Goal: Information Seeking & Learning: Learn about a topic

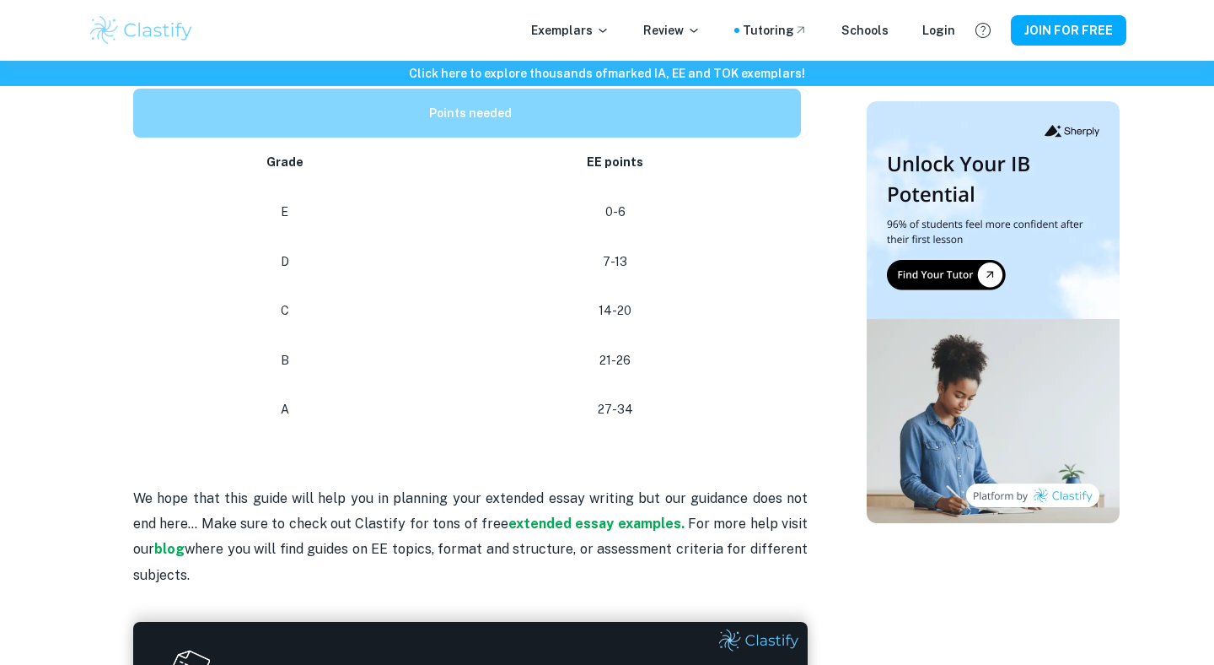
scroll to position [853, 0]
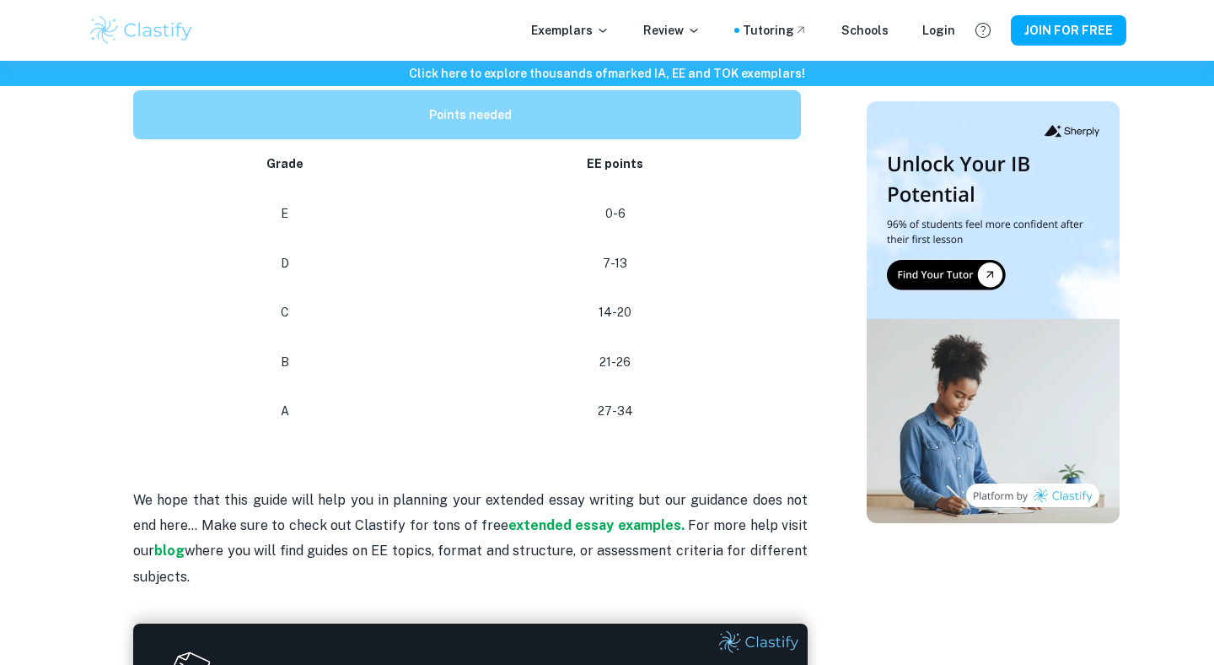
click at [611, 252] on p "7-13" at bounding box center [616, 263] width 344 height 23
click at [616, 252] on p "7-13" at bounding box center [616, 263] width 344 height 23
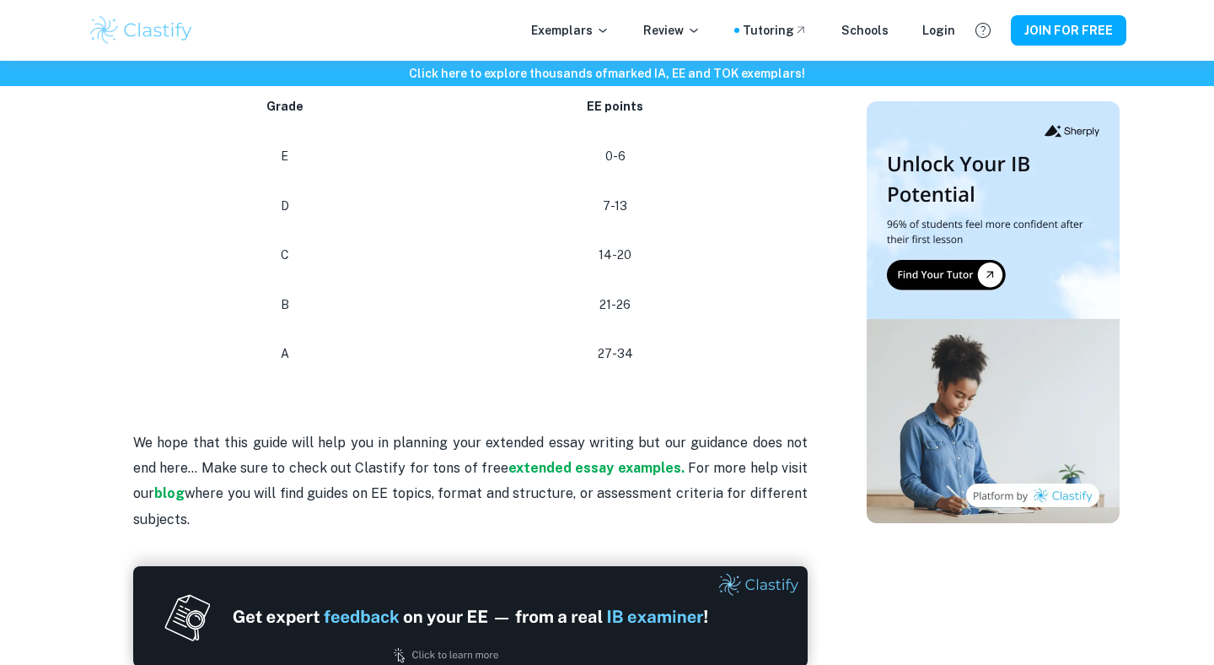
scroll to position [895, 0]
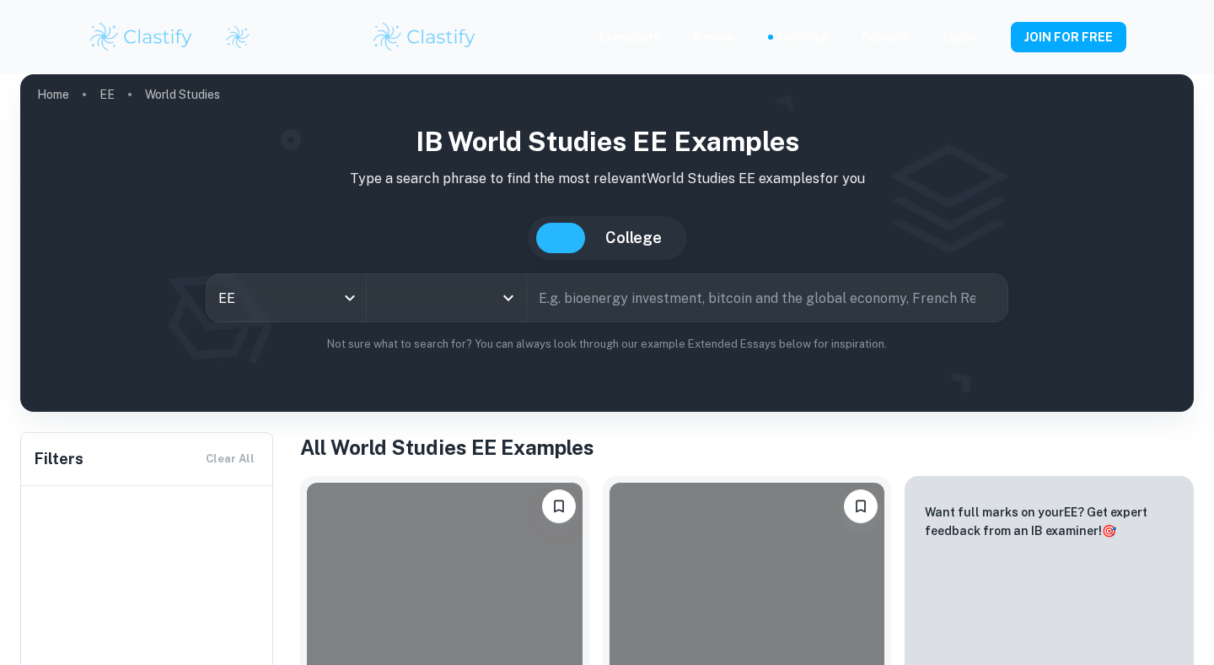
type input "World Studies"
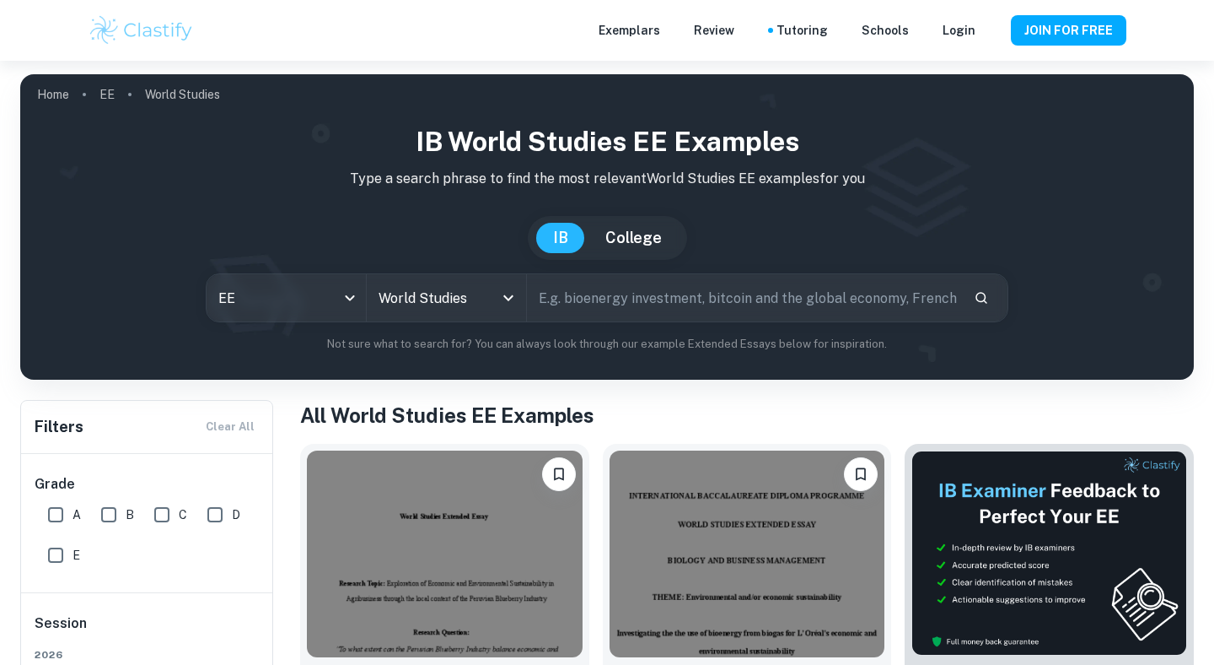
scroll to position [340, 0]
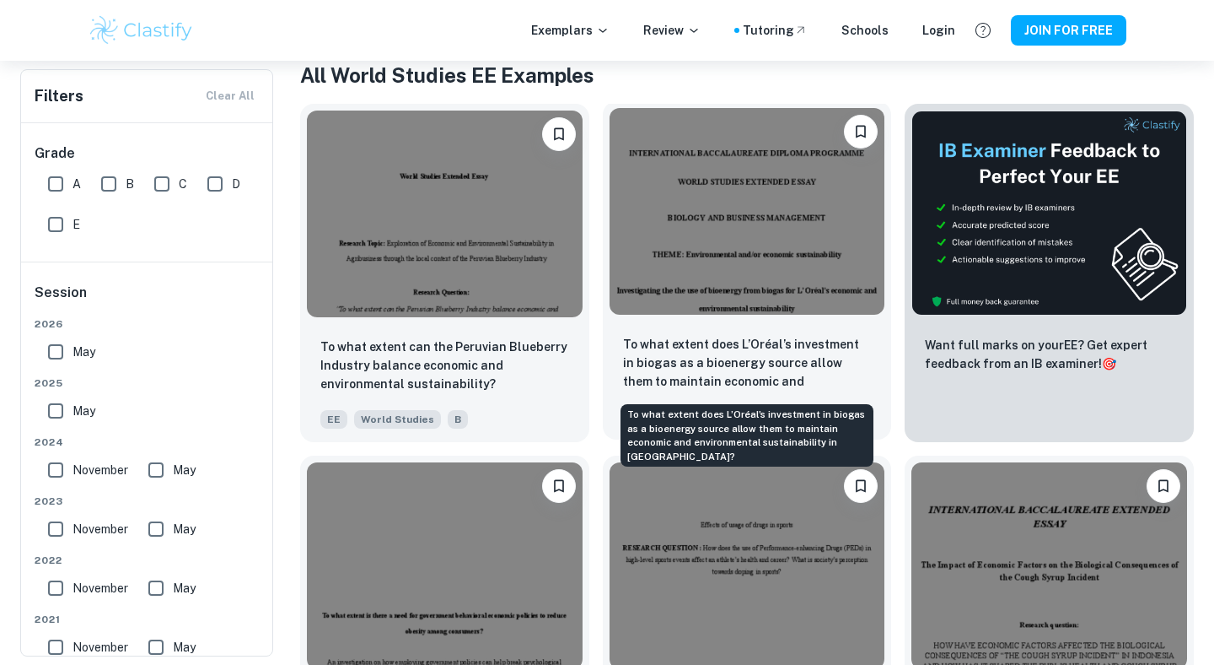
click at [746, 349] on p "To what extent does L’Oréal’s investment in biogas as a bioenergy source allow …" at bounding box center [747, 363] width 249 height 57
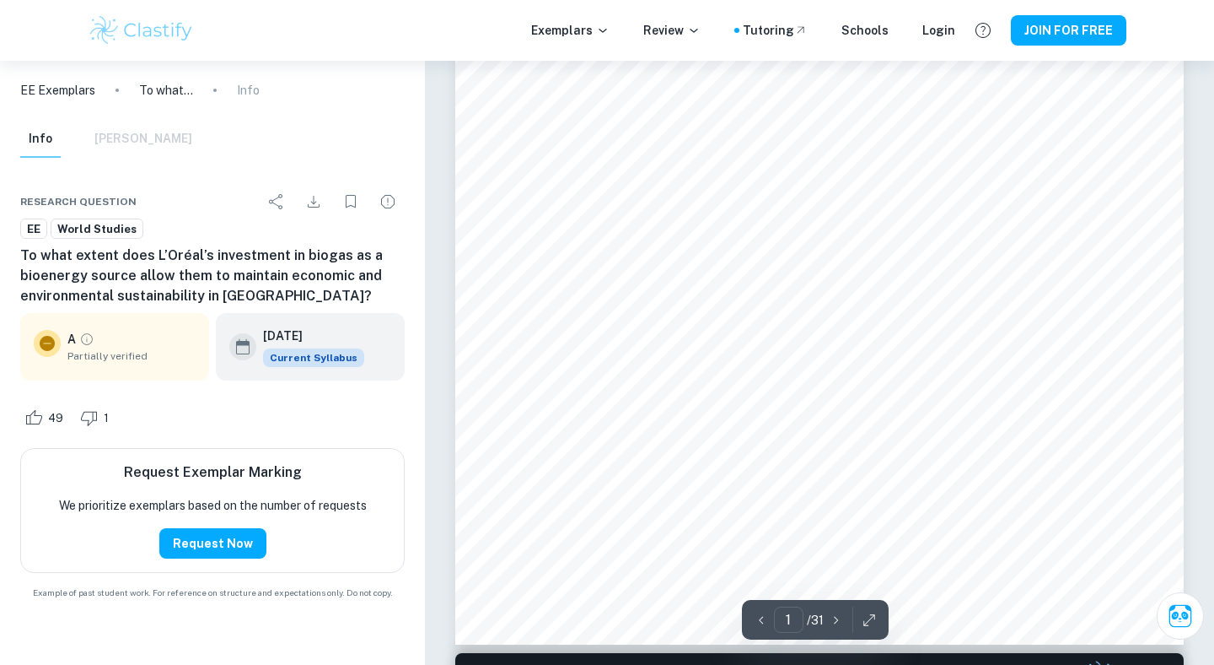
scroll to position [374, 0]
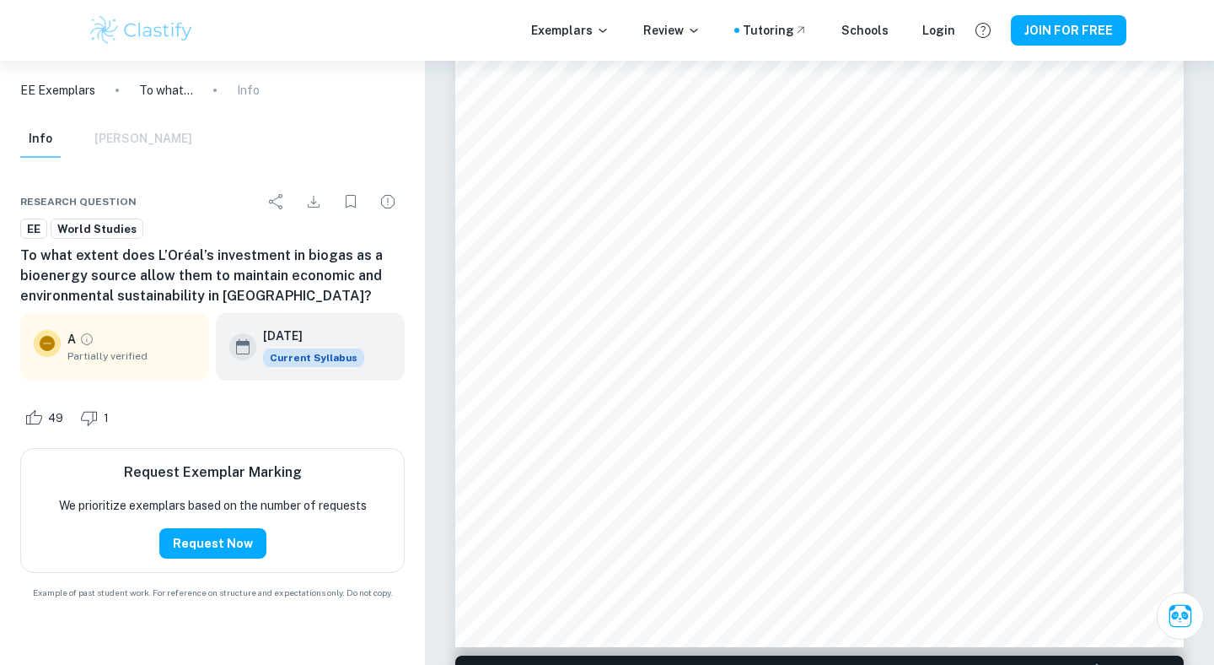
scroll to position [340, 0]
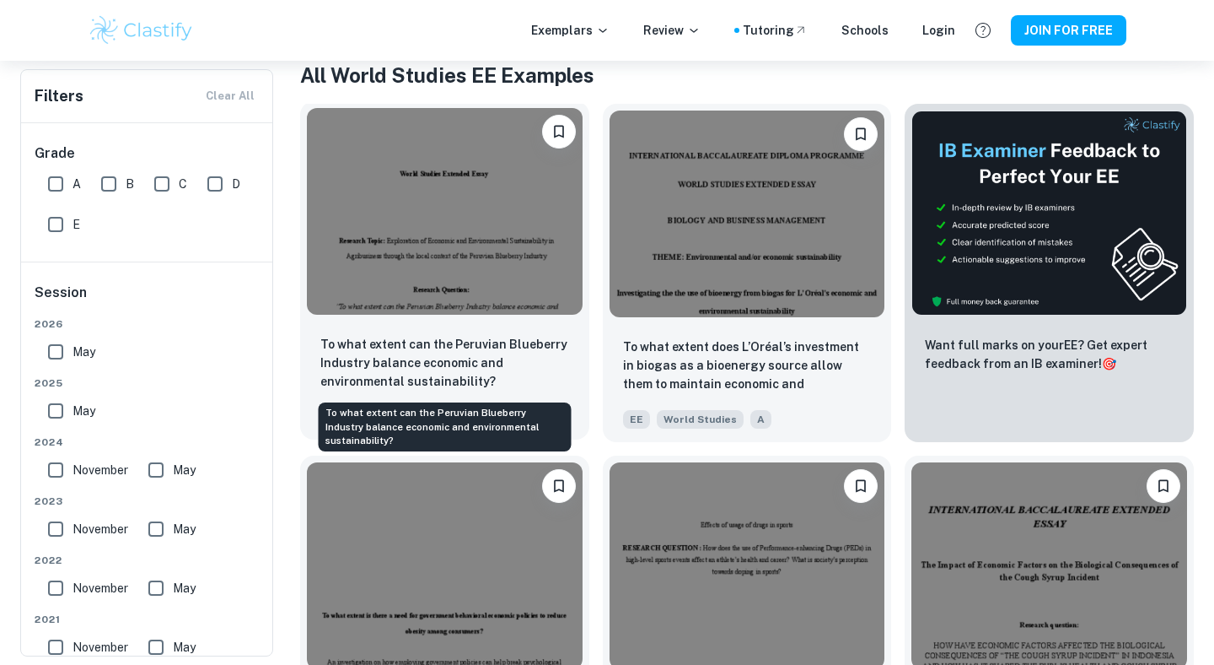
click at [358, 352] on p "To what extent can the Peruvian Blueberry Industry balance economic and environ…" at bounding box center [444, 363] width 249 height 56
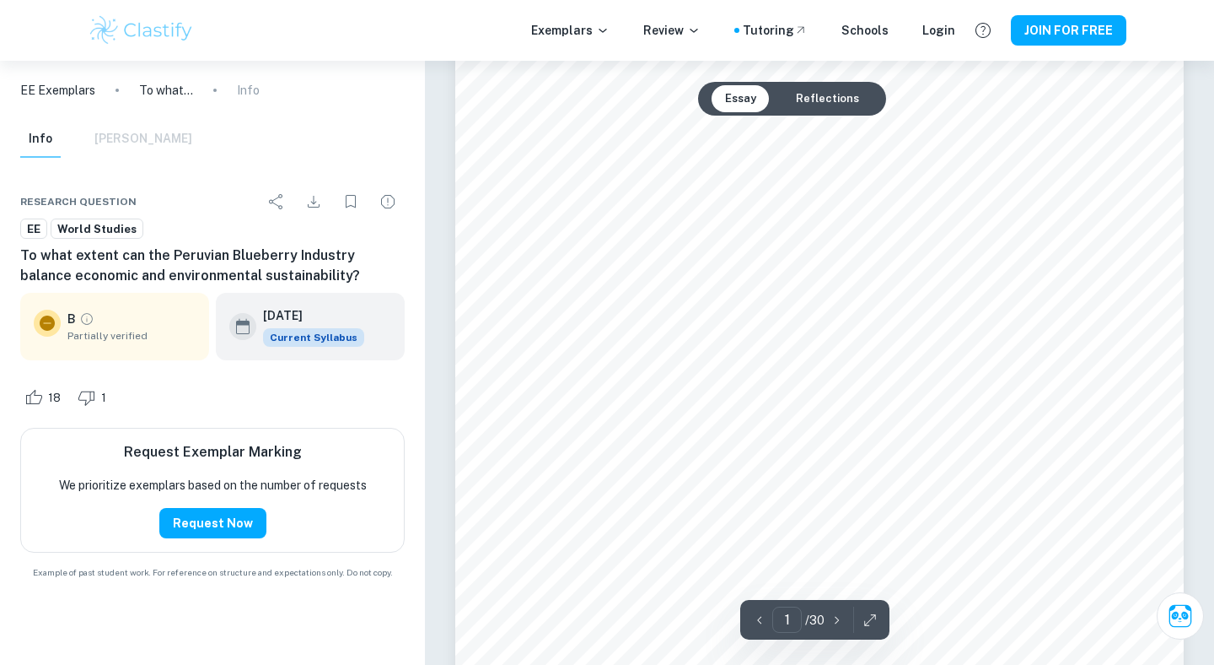
scroll to position [340, 0]
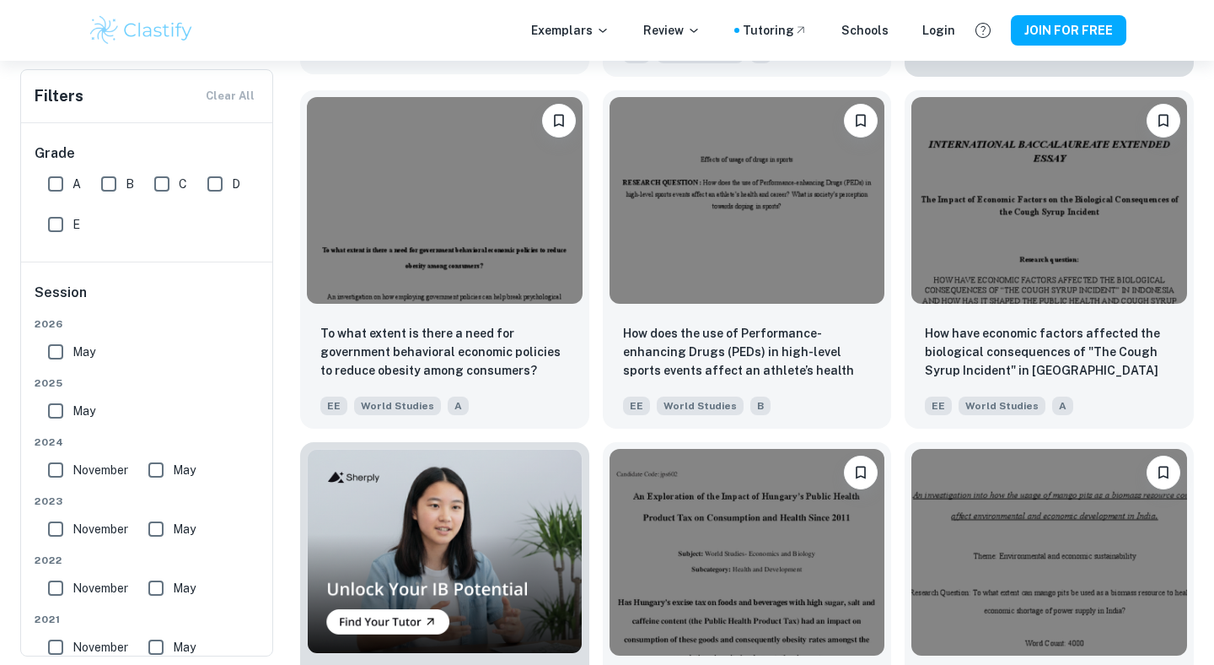
scroll to position [758, 0]
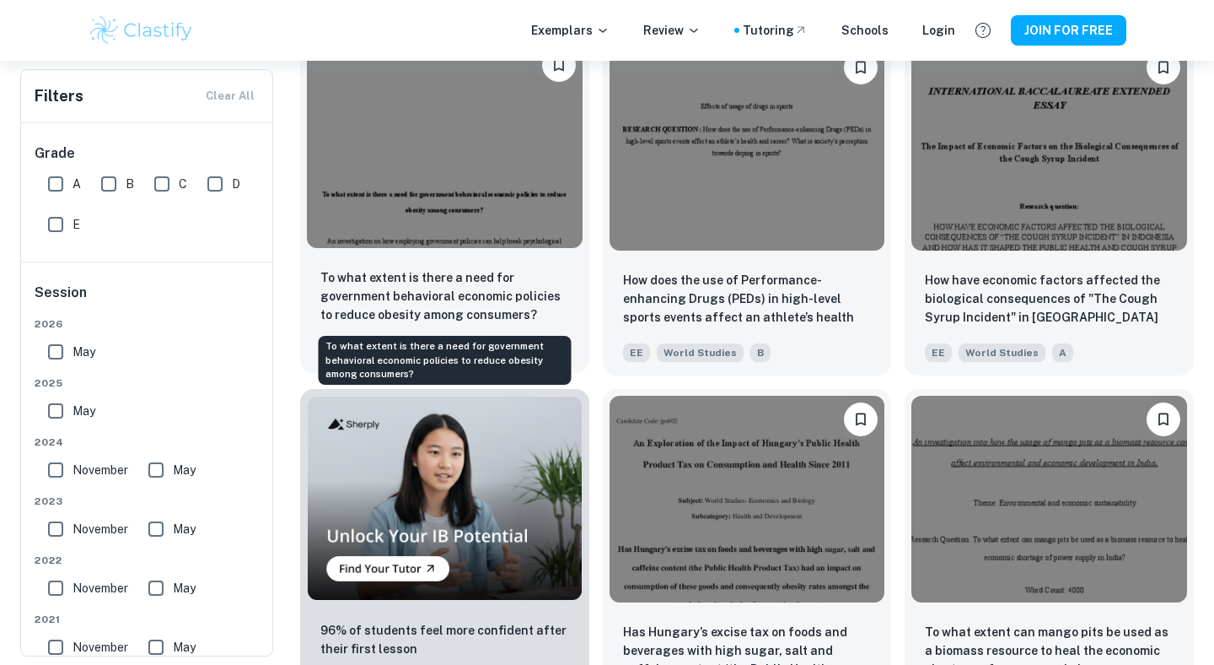
click at [475, 281] on p "To what extent is there a need for government behavioral economic policies to r…" at bounding box center [444, 296] width 249 height 56
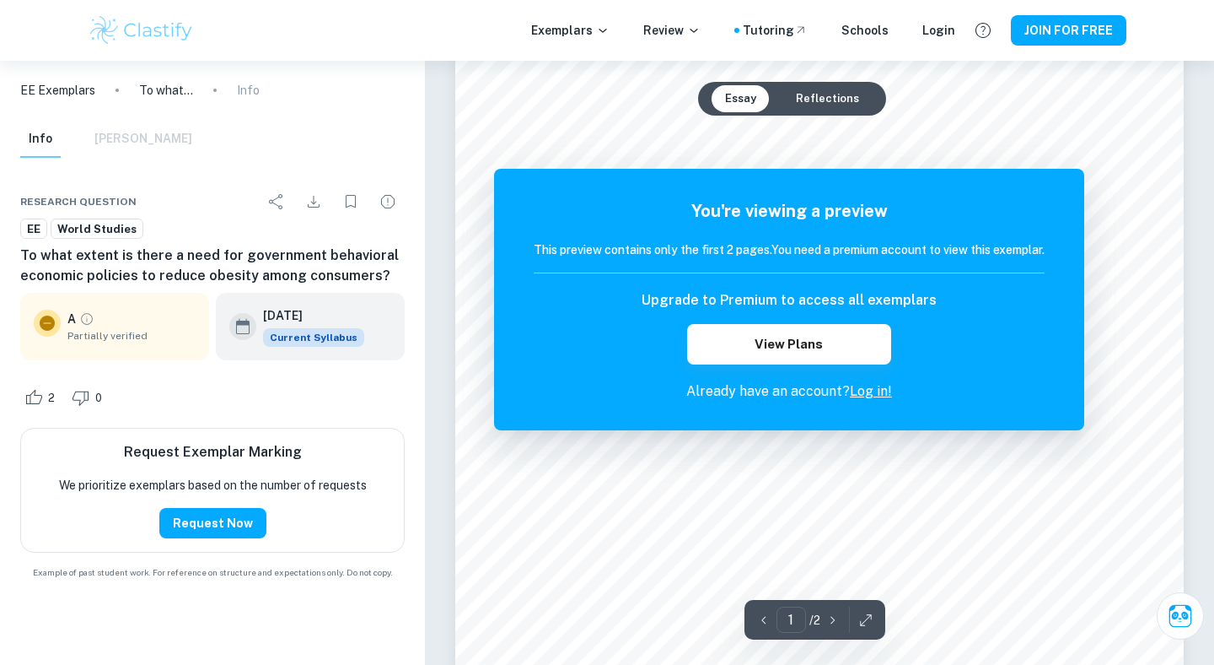
scroll to position [191, 0]
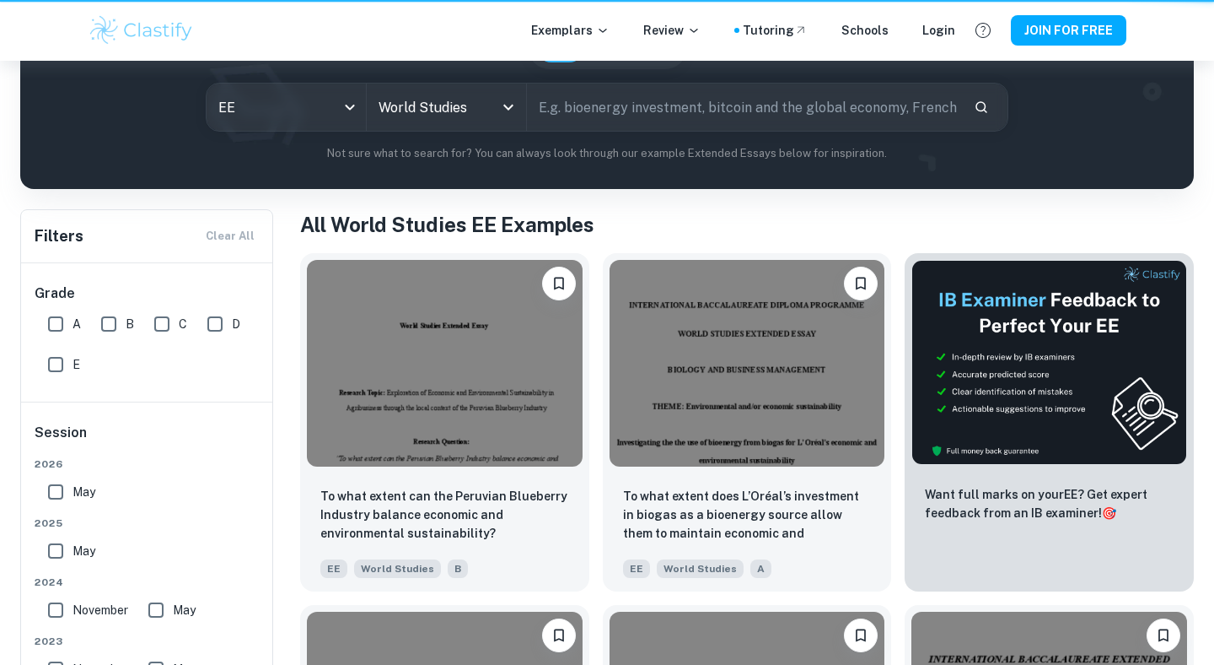
scroll to position [758, 0]
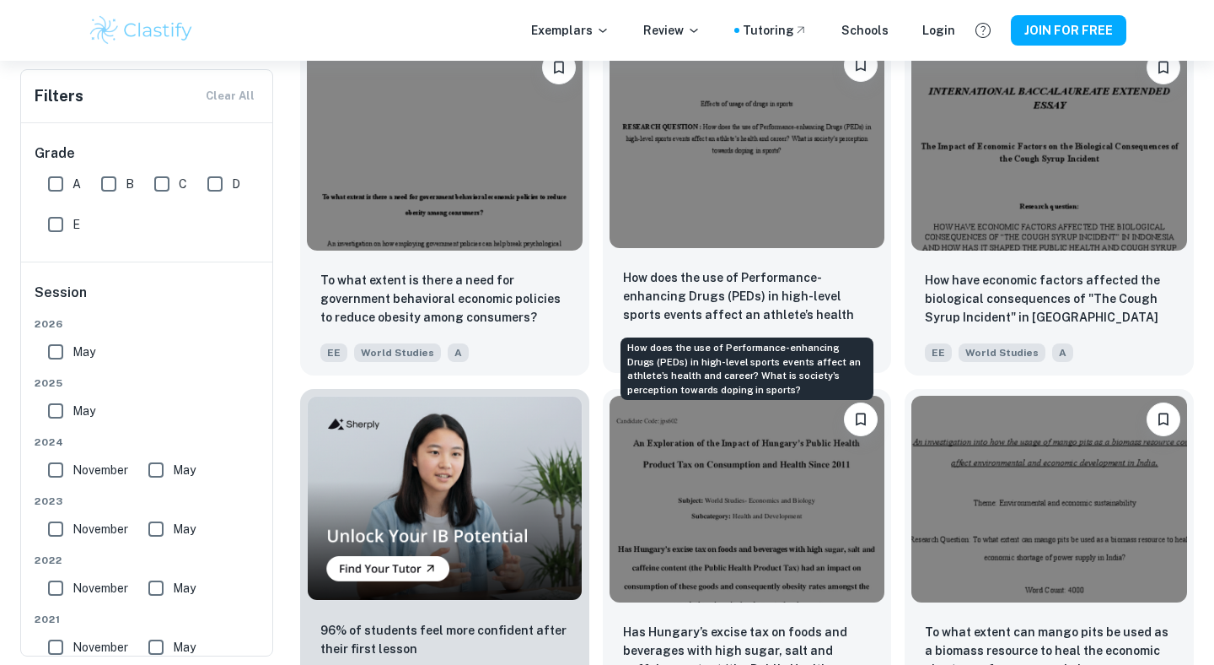
click at [697, 274] on p "How does the use of Performance-enhancing Drugs (PEDs) in high-level sports eve…" at bounding box center [747, 296] width 249 height 57
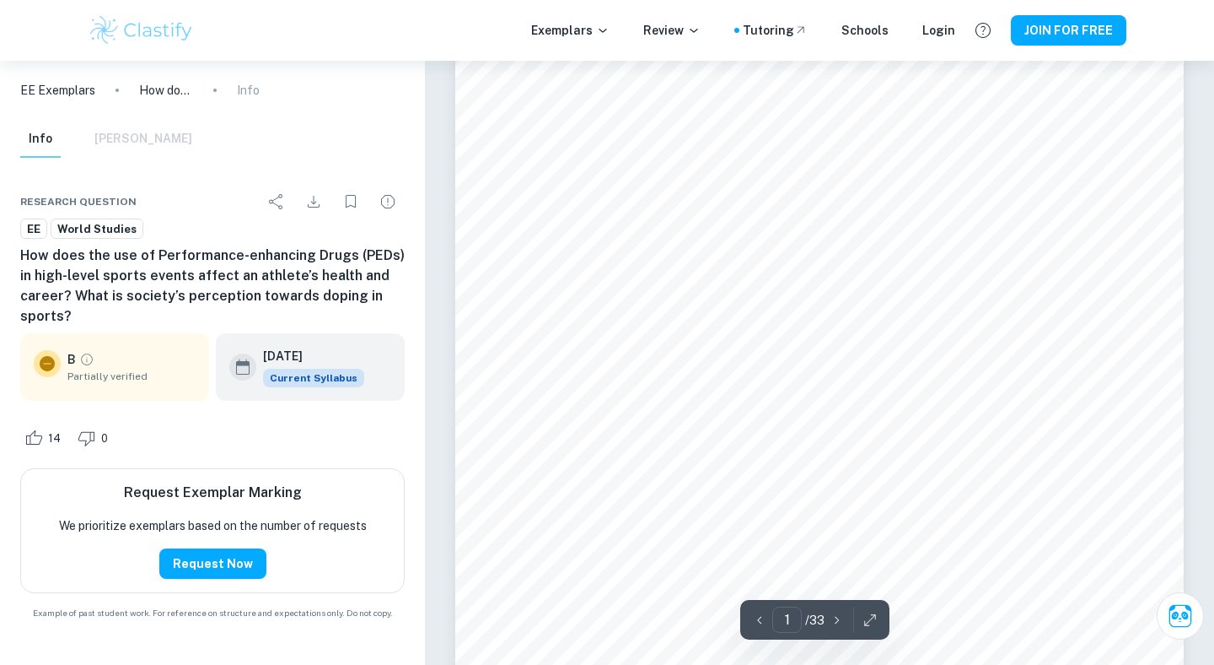
scroll to position [309, 0]
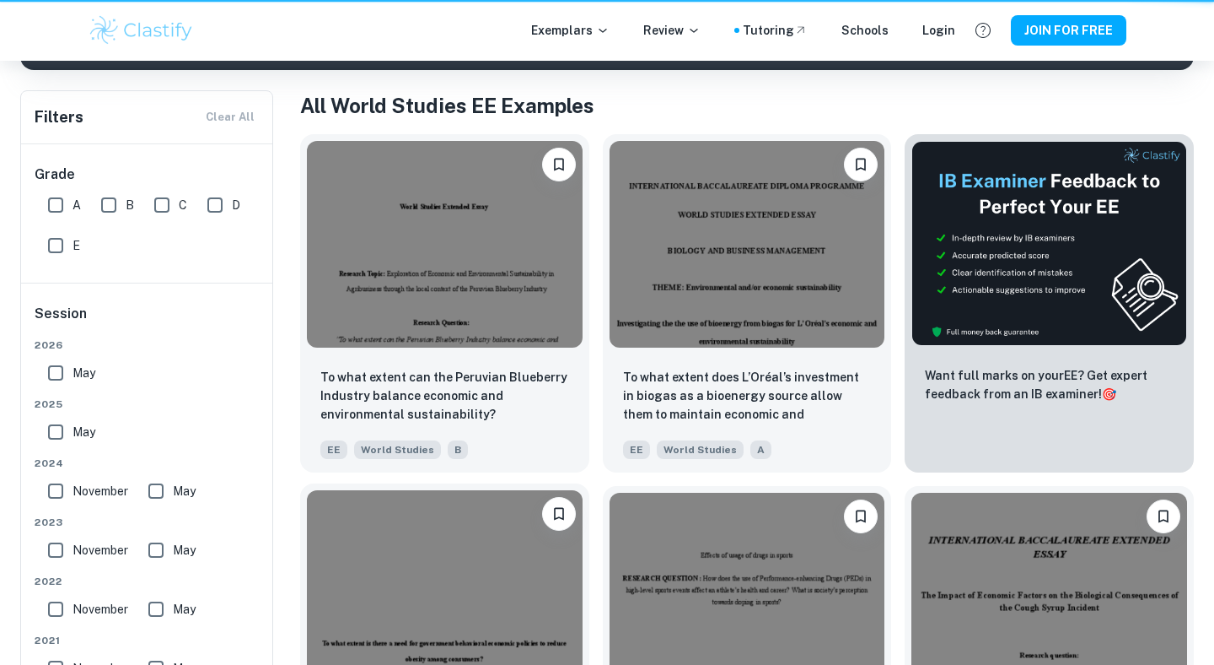
scroll to position [758, 0]
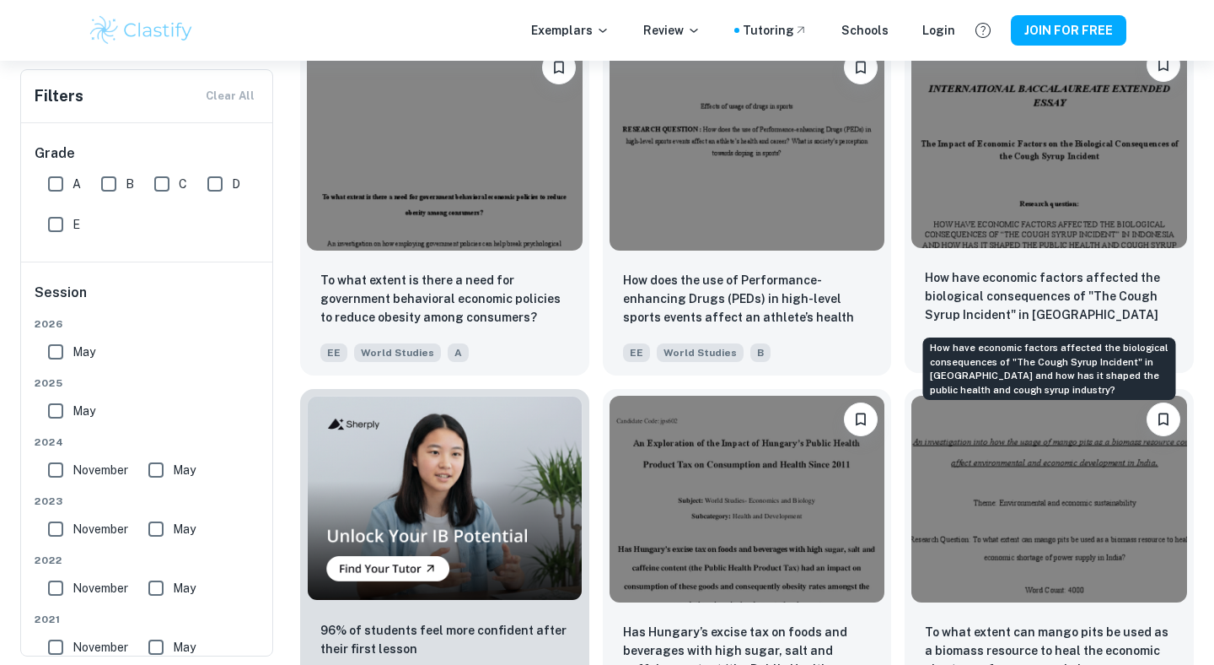
click at [1051, 318] on p "How have economic factors affected the biological consequences of "The Cough Sy…" at bounding box center [1049, 296] width 249 height 57
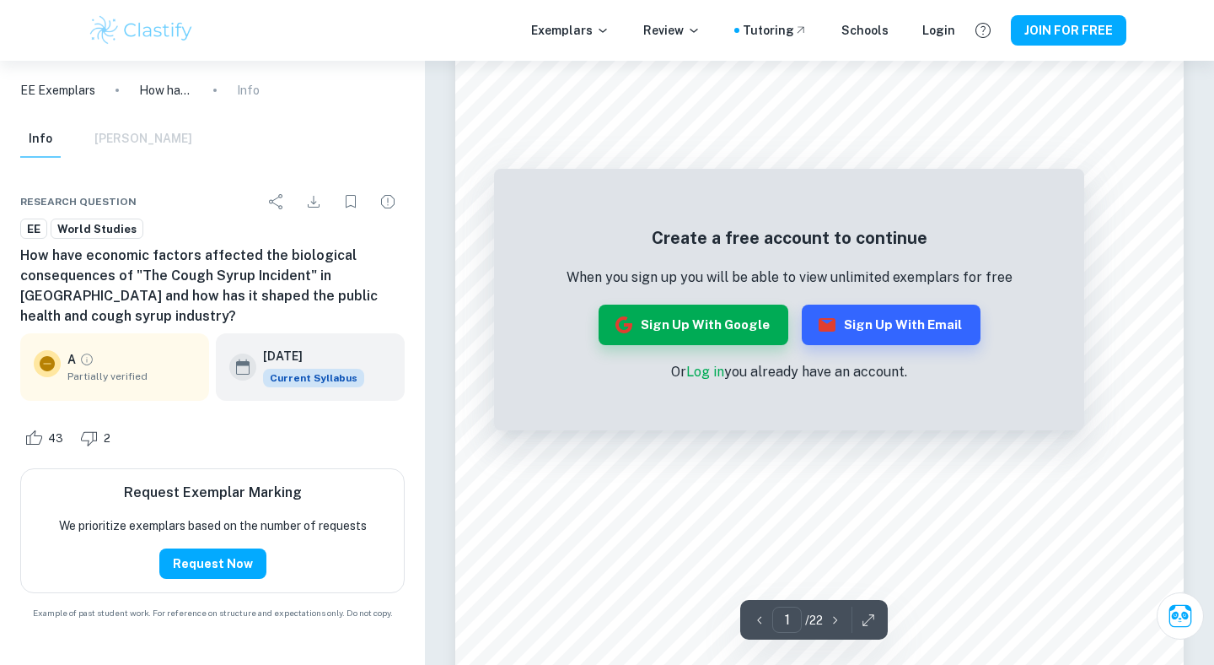
scroll to position [194, 0]
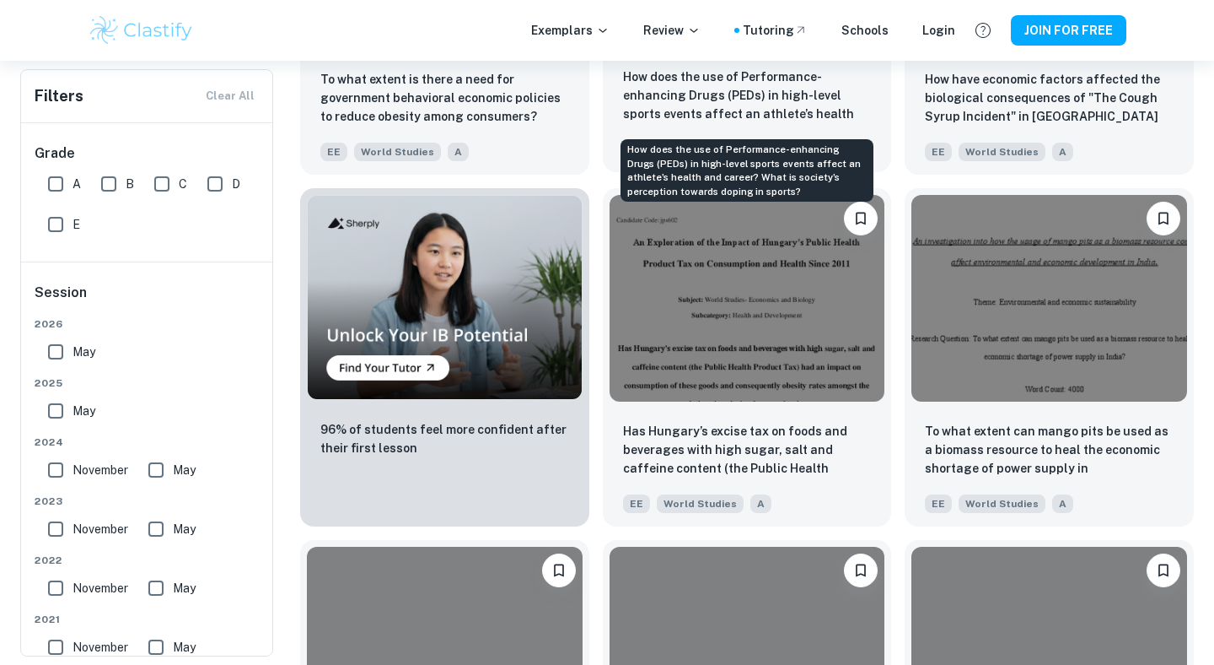
scroll to position [1056, 0]
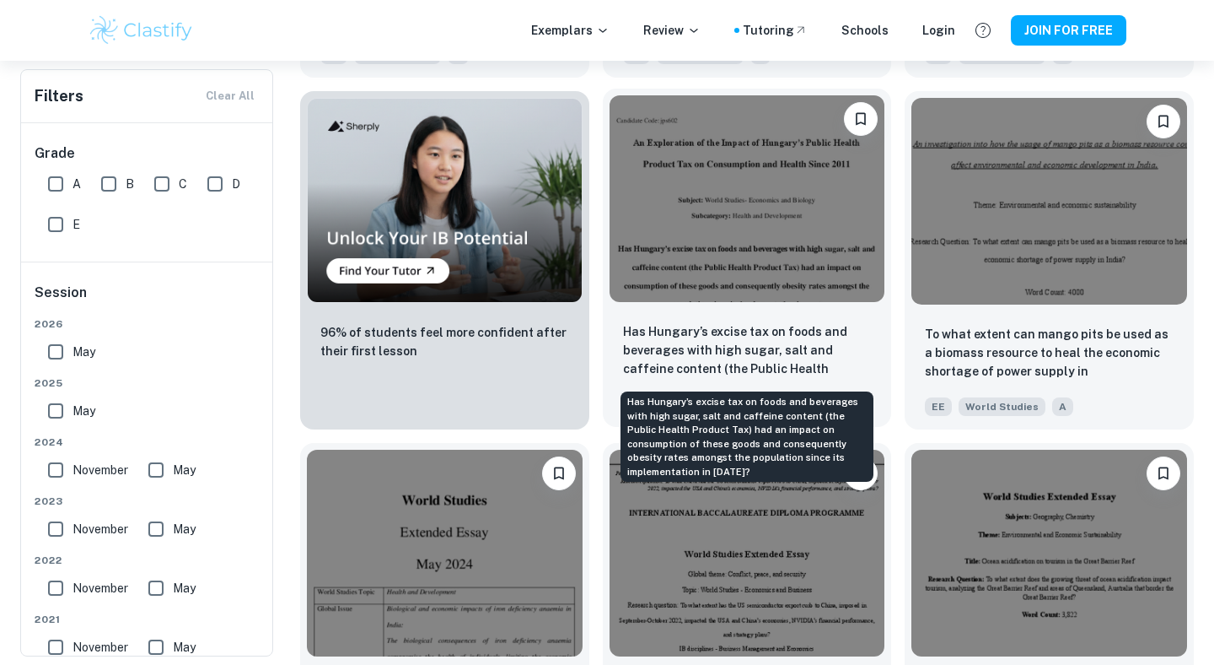
click at [711, 322] on p "Has Hungary’s excise tax on foods and beverages with high sugar, salt and caffe…" at bounding box center [747, 350] width 249 height 57
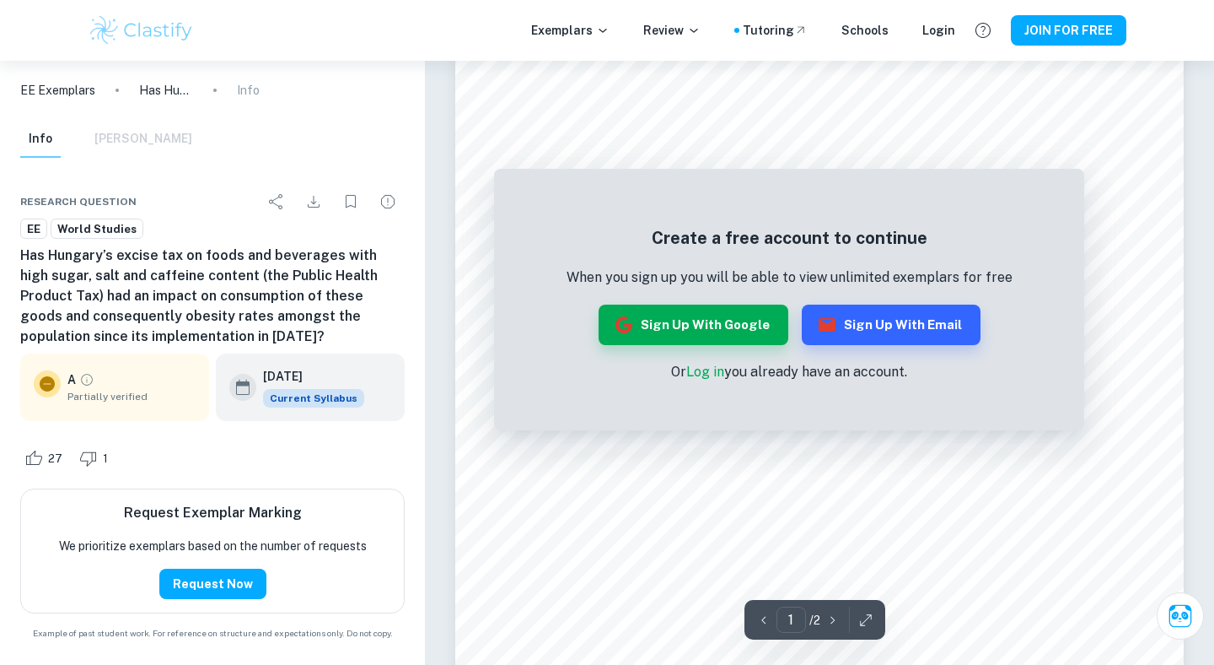
scroll to position [56, 0]
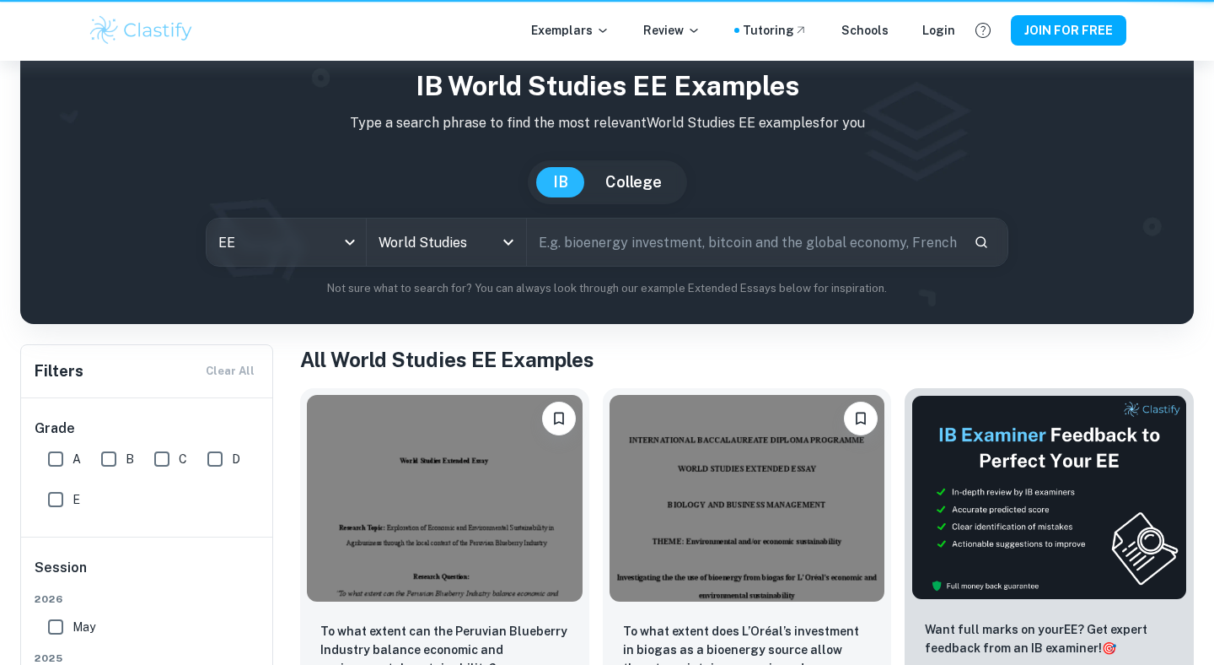
scroll to position [1056, 0]
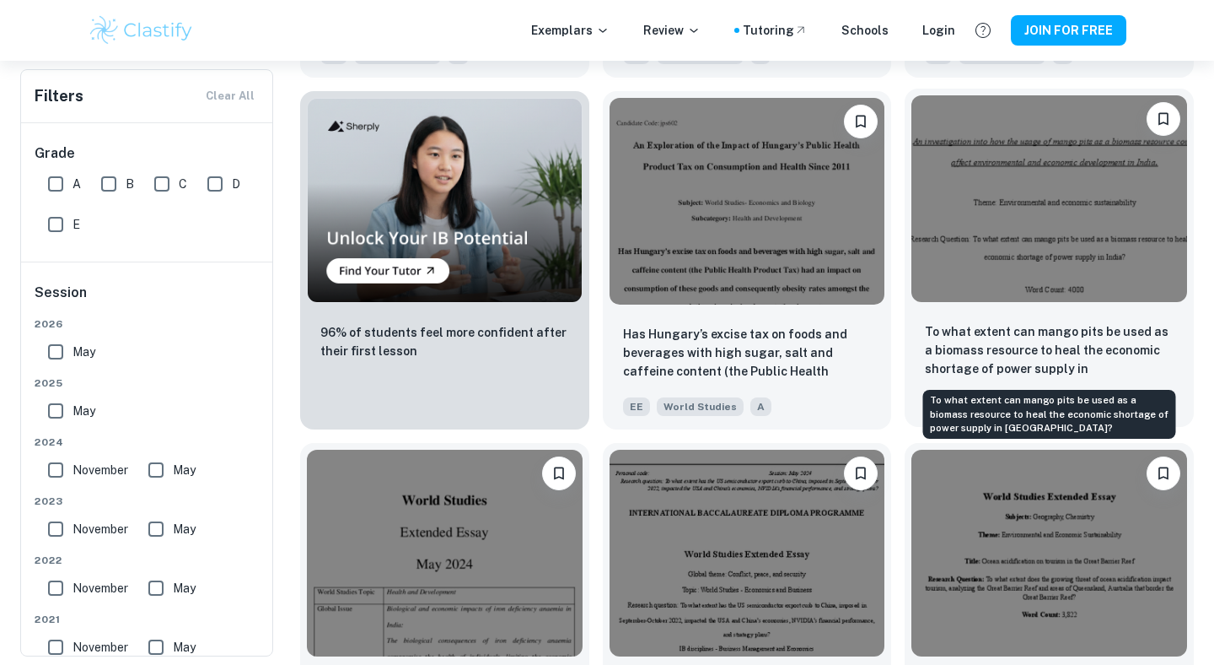
click at [1032, 365] on p "To what extent can mango pits be used as a biomass resource to heal the economi…" at bounding box center [1049, 350] width 249 height 57
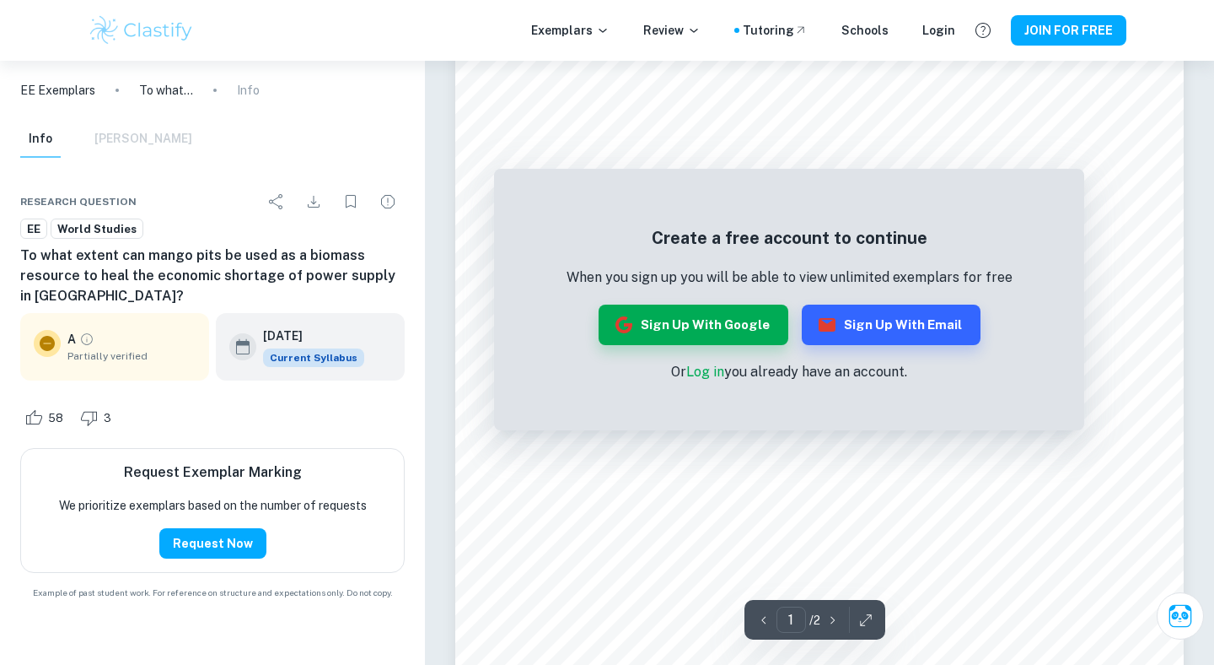
scroll to position [51, 0]
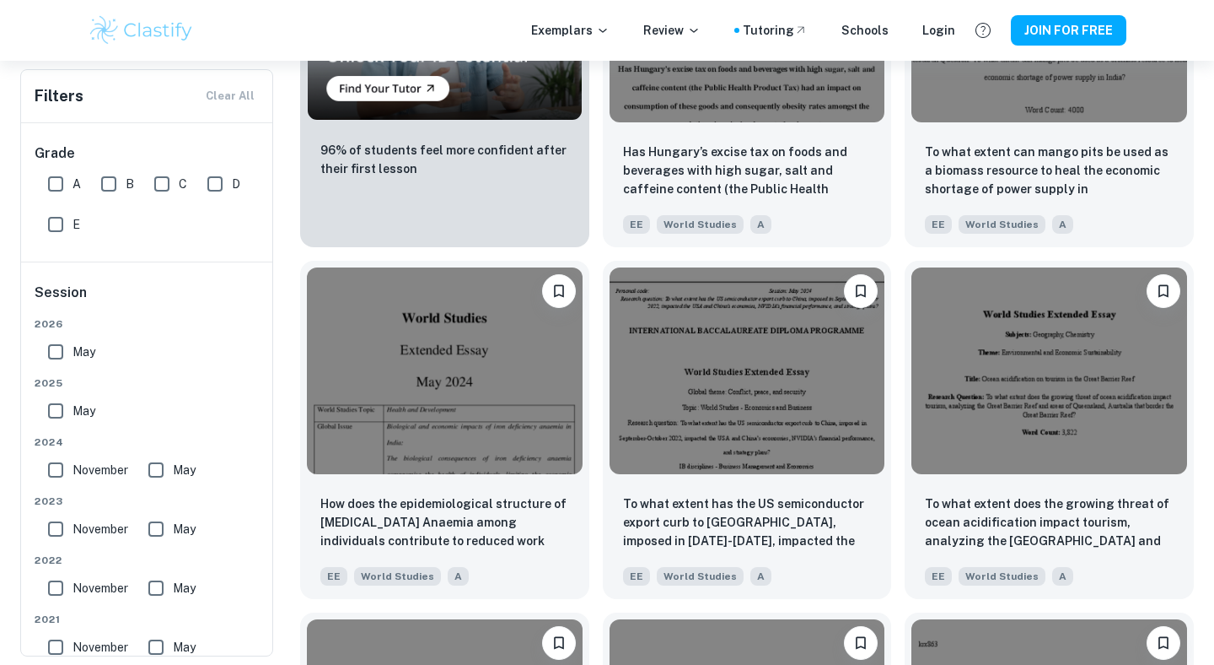
scroll to position [1333, 0]
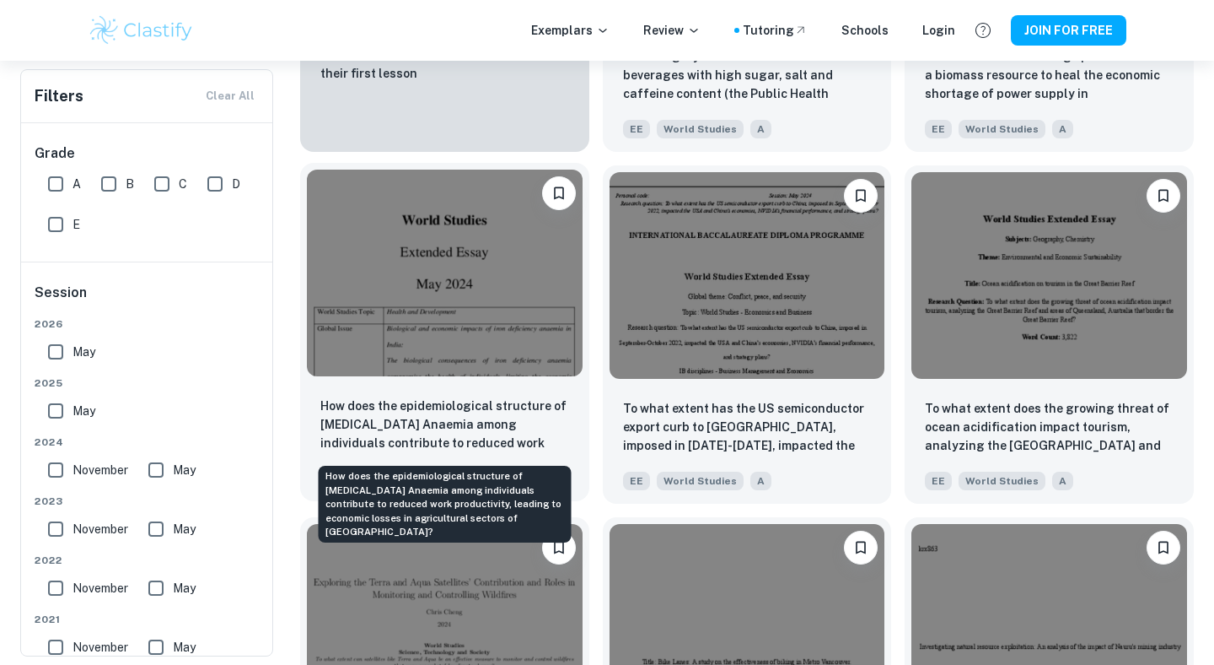
click at [498, 410] on p "How does the epidemiological structure of [MEDICAL_DATA] Anaemia among individu…" at bounding box center [444, 424] width 249 height 57
